Goal: Information Seeking & Learning: Learn about a topic

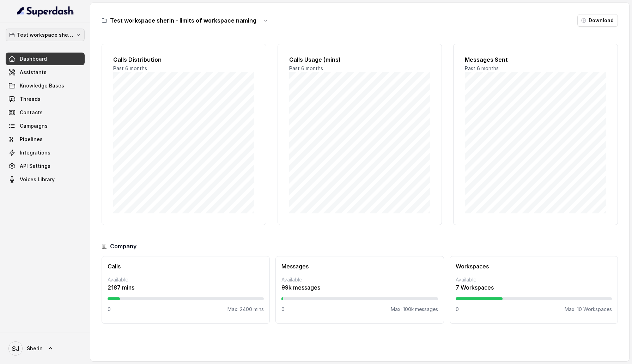
click at [66, 40] on button "Test workspace sherin - limits of workspace naming" at bounding box center [45, 35] width 79 height 13
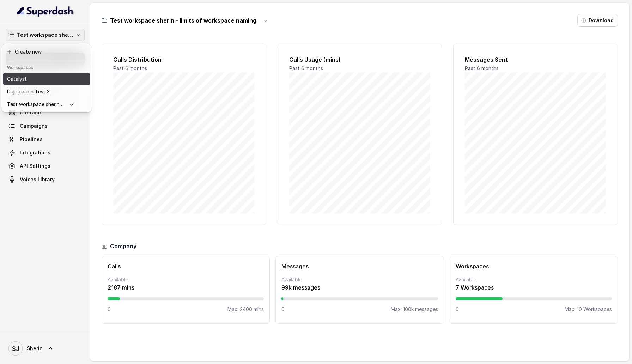
click at [62, 79] on div "Catalyst" at bounding box center [41, 79] width 68 height 8
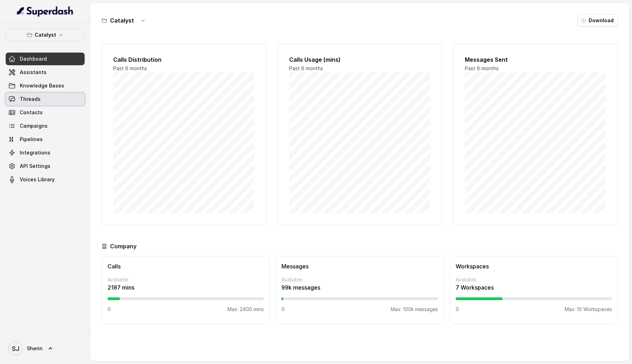
click at [48, 98] on link "Threads" at bounding box center [45, 99] width 79 height 13
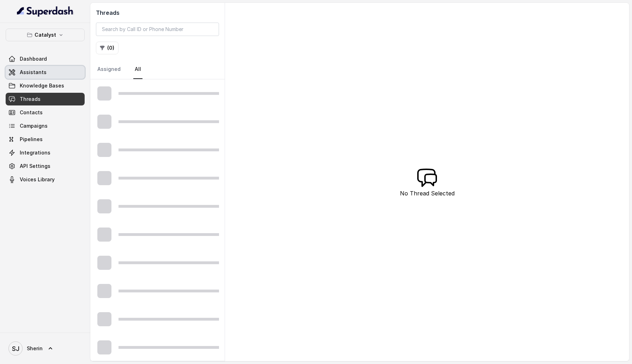
click at [51, 77] on link "Assistants" at bounding box center [45, 72] width 79 height 13
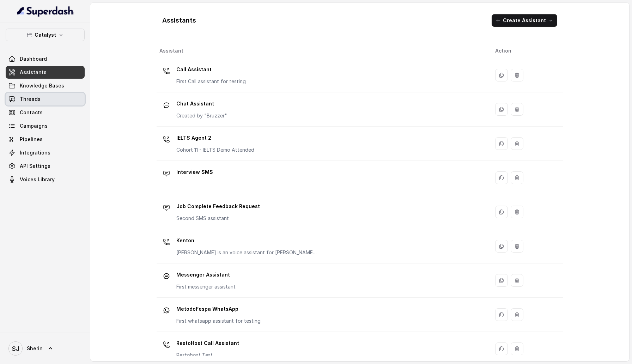
click at [40, 102] on link "Threads" at bounding box center [45, 99] width 79 height 13
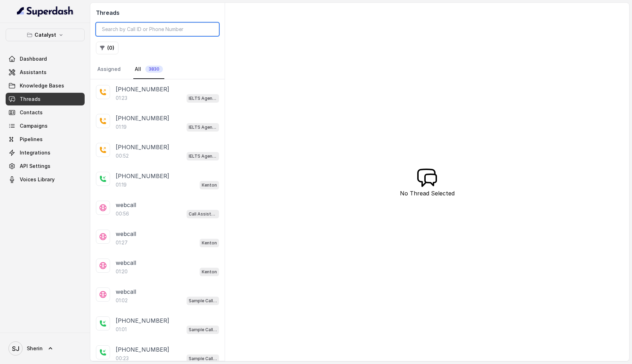
click at [157, 32] on input "search" at bounding box center [157, 29] width 123 height 13
paste input "CA0a8e9d3a8da163d0b207a7afefab5d87"
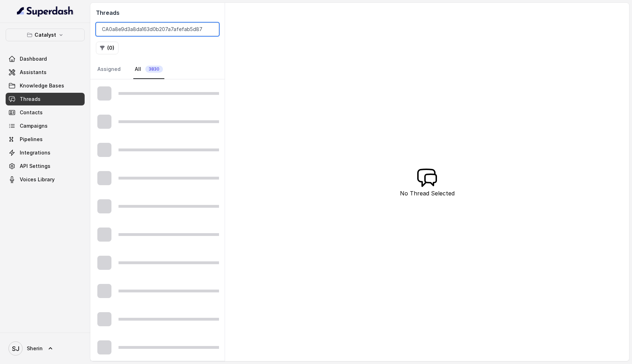
type input "CA0a8e9d3a8da163d0b207a7afefab5d87"
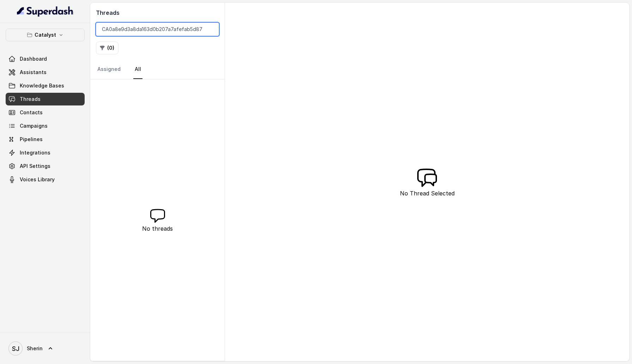
click at [211, 29] on input "CA0a8e9d3a8da163d0b207a7afefab5d87" at bounding box center [157, 29] width 123 height 13
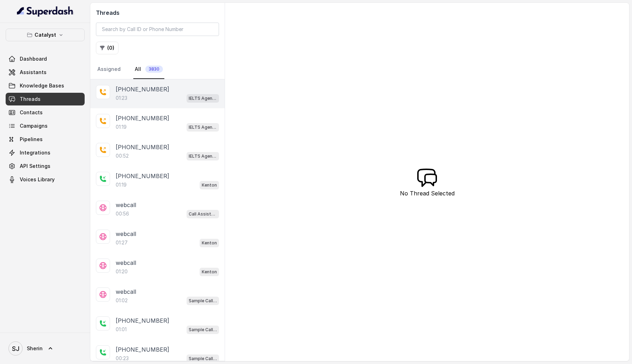
click at [170, 90] on div "[PHONE_NUMBER]" at bounding box center [167, 89] width 103 height 8
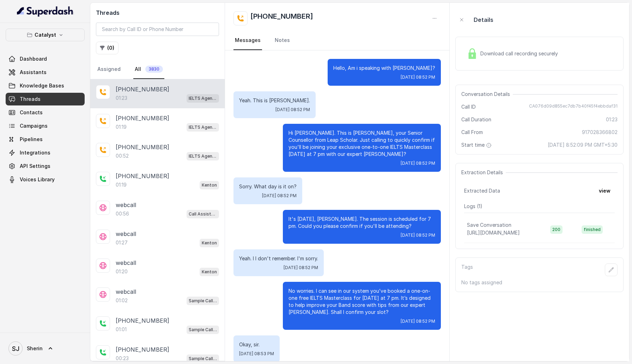
scroll to position [77, 0]
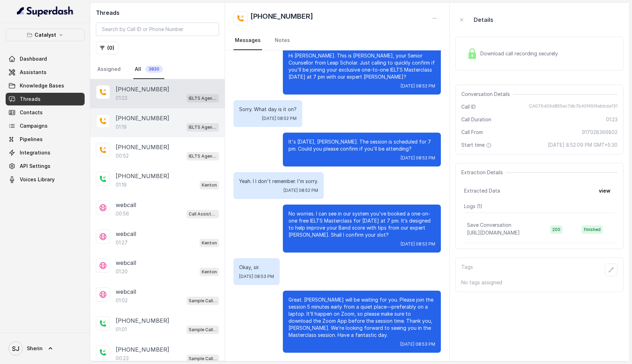
click at [170, 131] on div "01:19 IELTS Agent 2" at bounding box center [167, 126] width 103 height 9
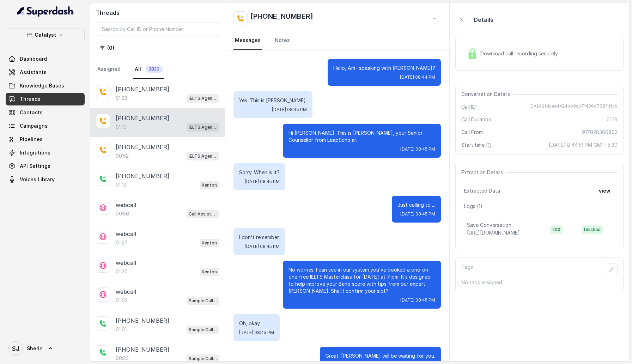
scroll to position [114, 0]
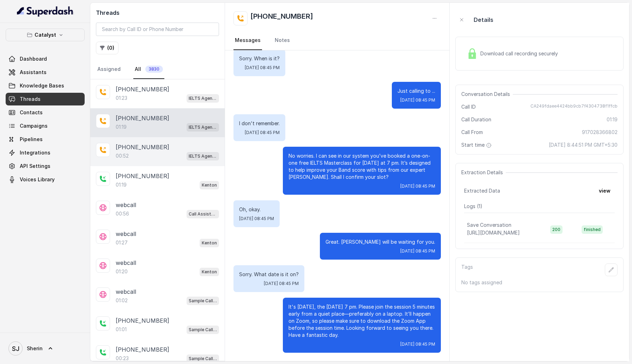
click at [164, 152] on div "00:52 IELTS Agent 2" at bounding box center [167, 155] width 103 height 9
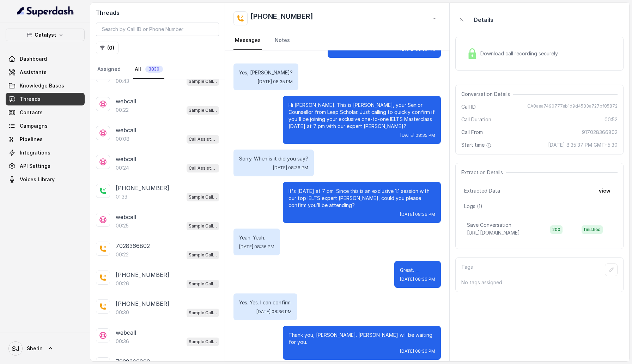
scroll to position [315, 0]
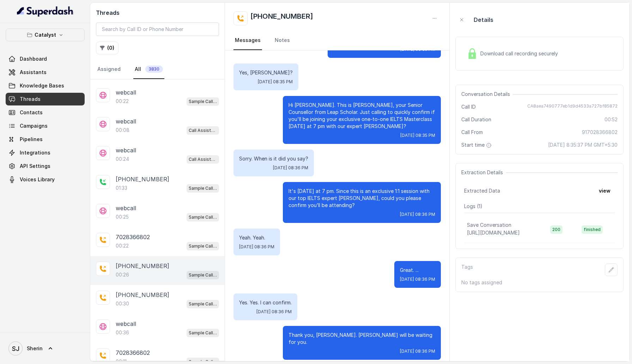
click at [153, 264] on p "[PHONE_NUMBER]" at bounding box center [143, 266] width 54 height 8
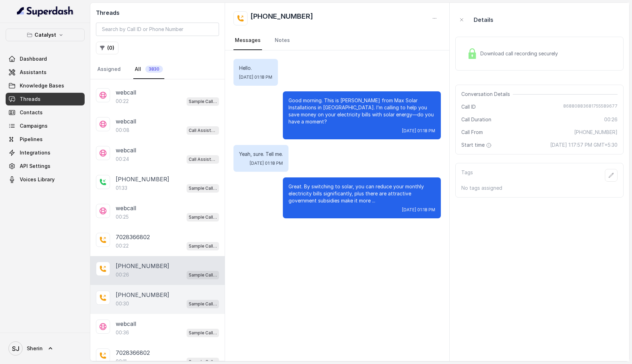
click at [149, 291] on p "[PHONE_NUMBER]" at bounding box center [143, 295] width 54 height 8
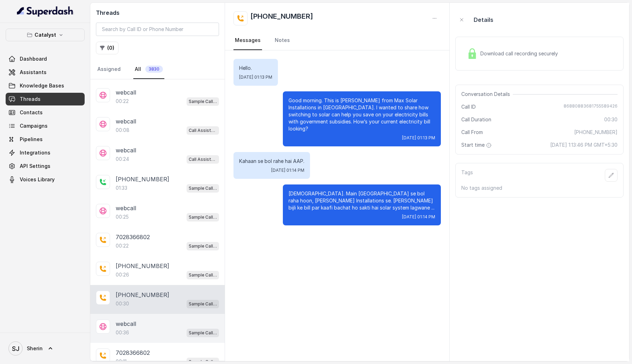
click at [144, 333] on div "00:36 Sample Call Assistant" at bounding box center [167, 332] width 103 height 9
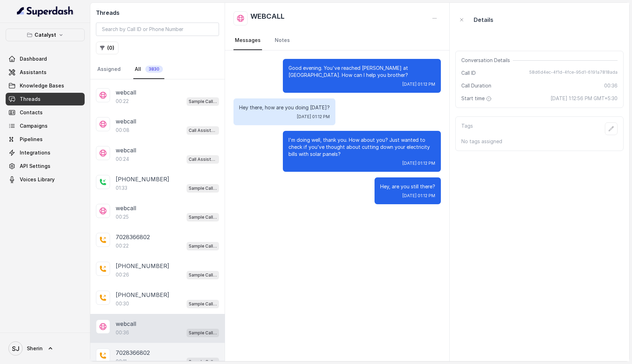
click at [144, 348] on p "7028366802" at bounding box center [133, 352] width 34 height 8
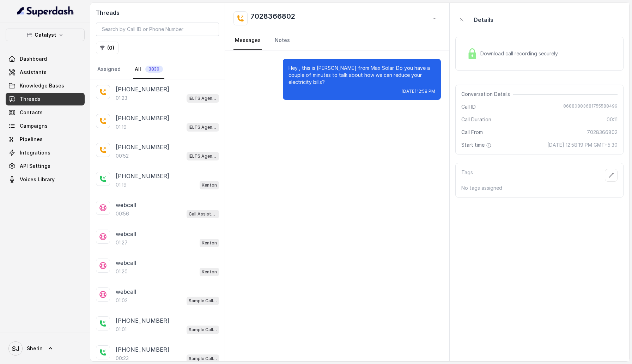
click at [139, 98] on div "01:23 IELTS Agent 2" at bounding box center [167, 97] width 103 height 9
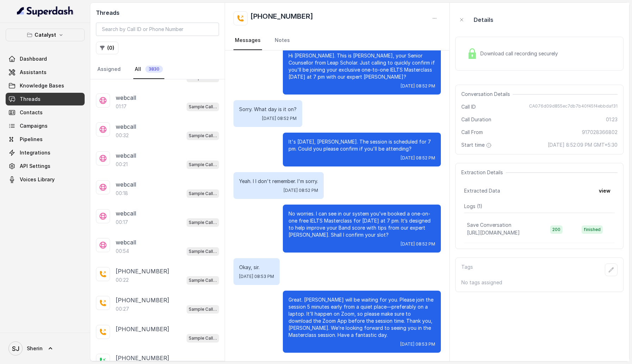
scroll to position [1038, 0]
